Goal: Transaction & Acquisition: Purchase product/service

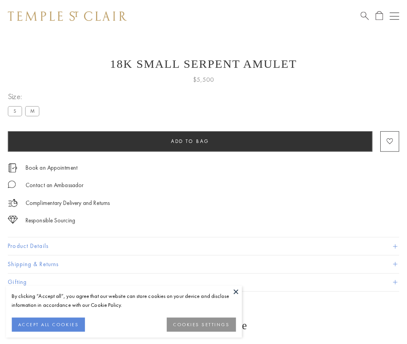
scroll to position [10, 0]
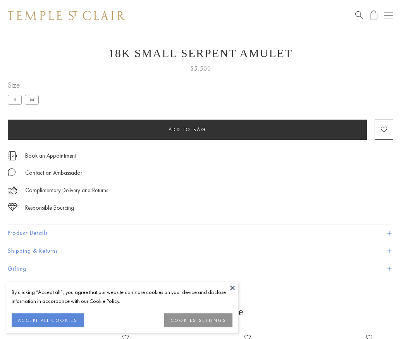
click at [187, 129] on span "Add to bag" at bounding box center [188, 129] width 38 height 7
